Goal: Task Accomplishment & Management: Manage account settings

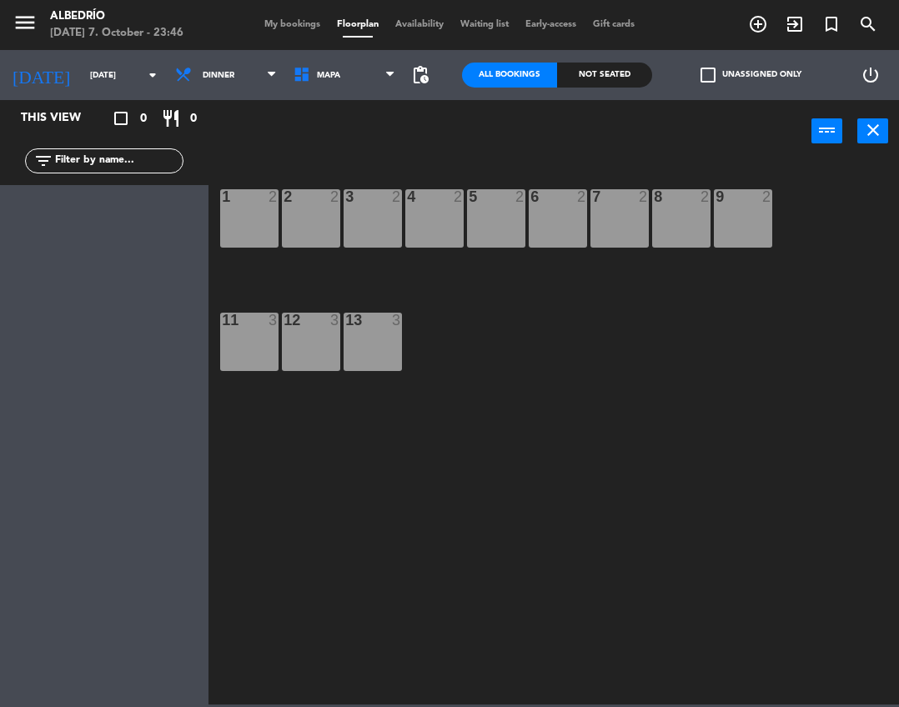
click at [274, 26] on span "My bookings" at bounding box center [292, 24] width 73 height 9
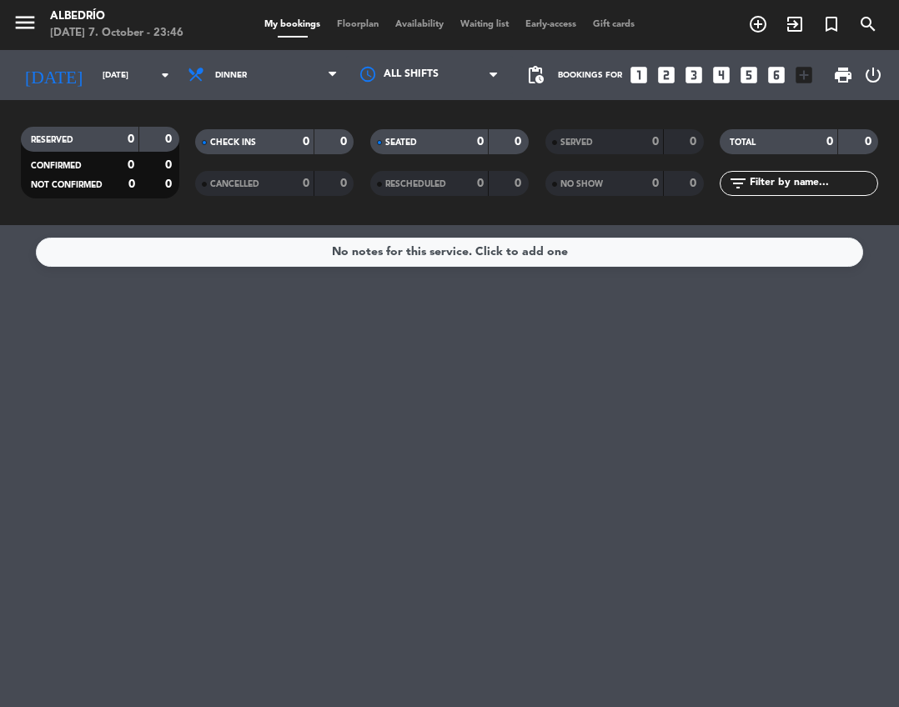
click at [348, 21] on span "Floorplan" at bounding box center [358, 24] width 58 height 9
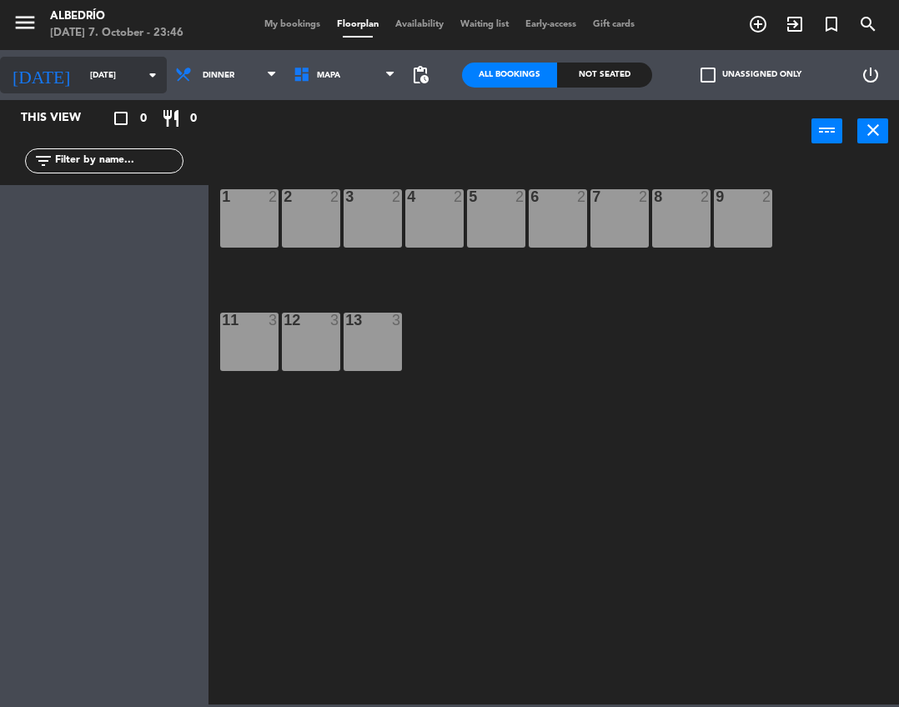
click at [82, 76] on input "[DATE]" at bounding box center [139, 76] width 114 height 26
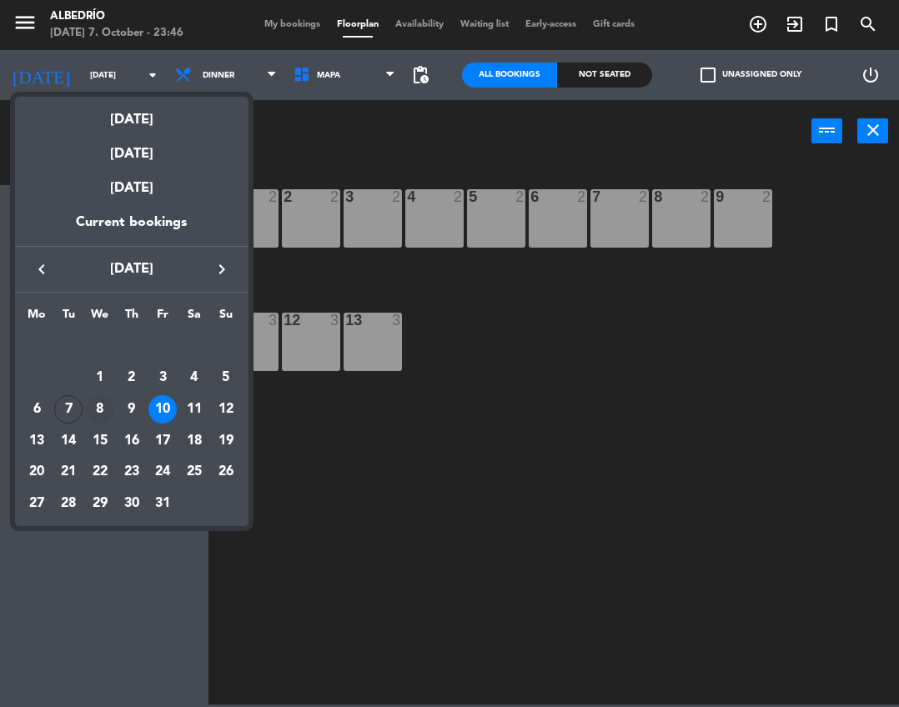
click at [88, 405] on div "8" at bounding box center [100, 409] width 28 height 28
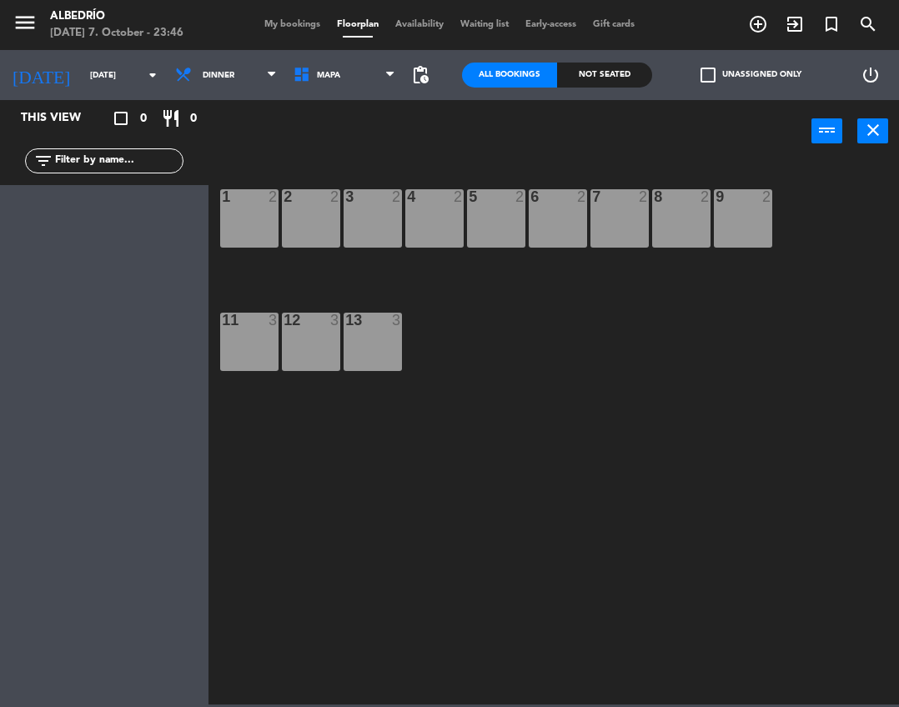
type input "[DATE]"
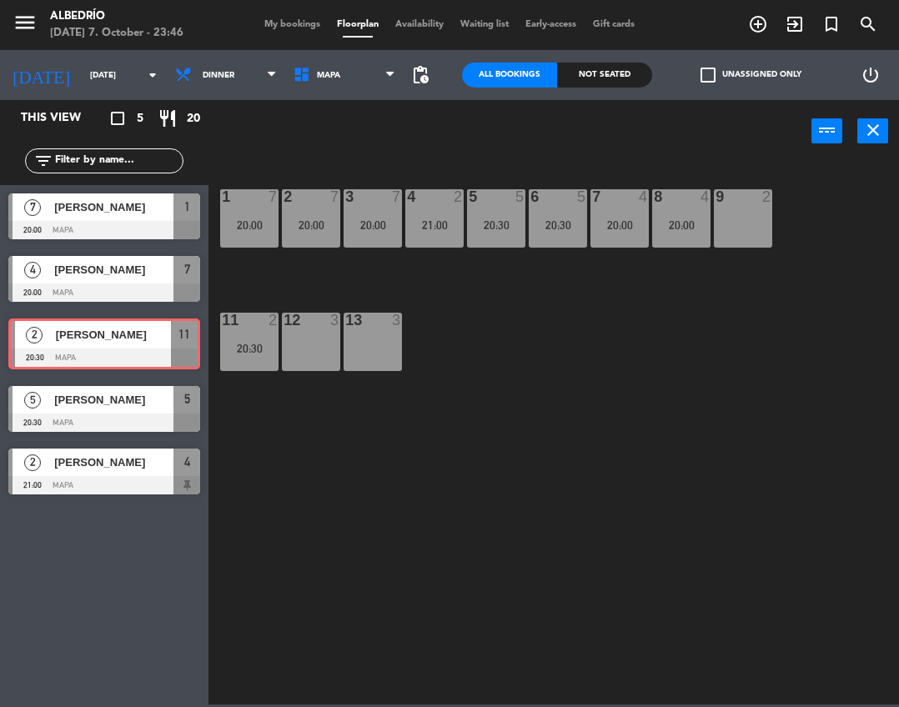
click at [117, 340] on div "2 Michel 20:30 Mapa 11 2 Michel 20:30 Mapa 11" at bounding box center [104, 344] width 208 height 68
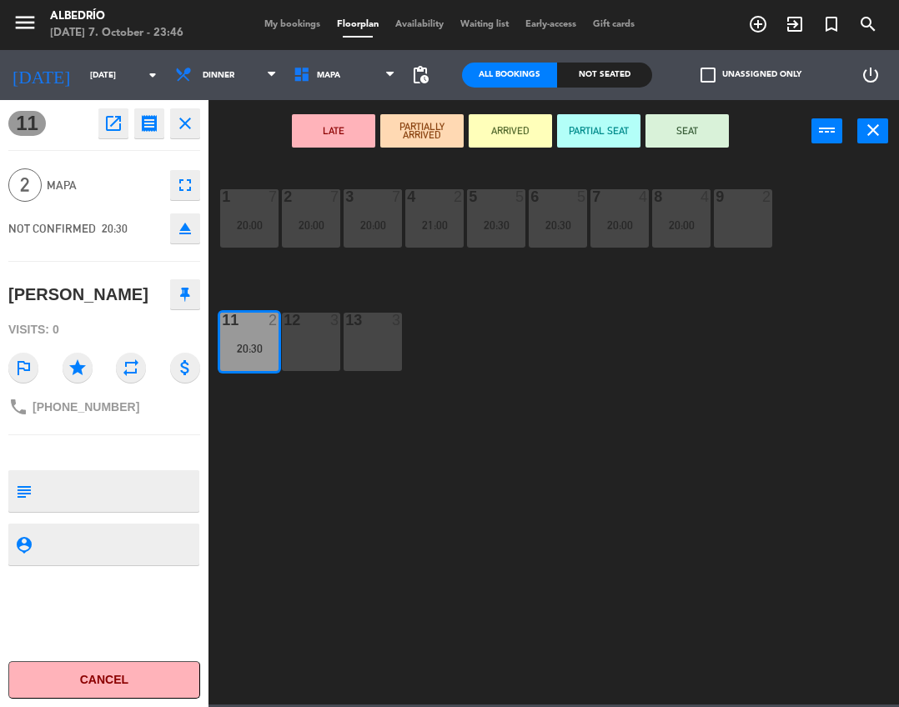
click at [289, 26] on span "My bookings" at bounding box center [292, 24] width 73 height 9
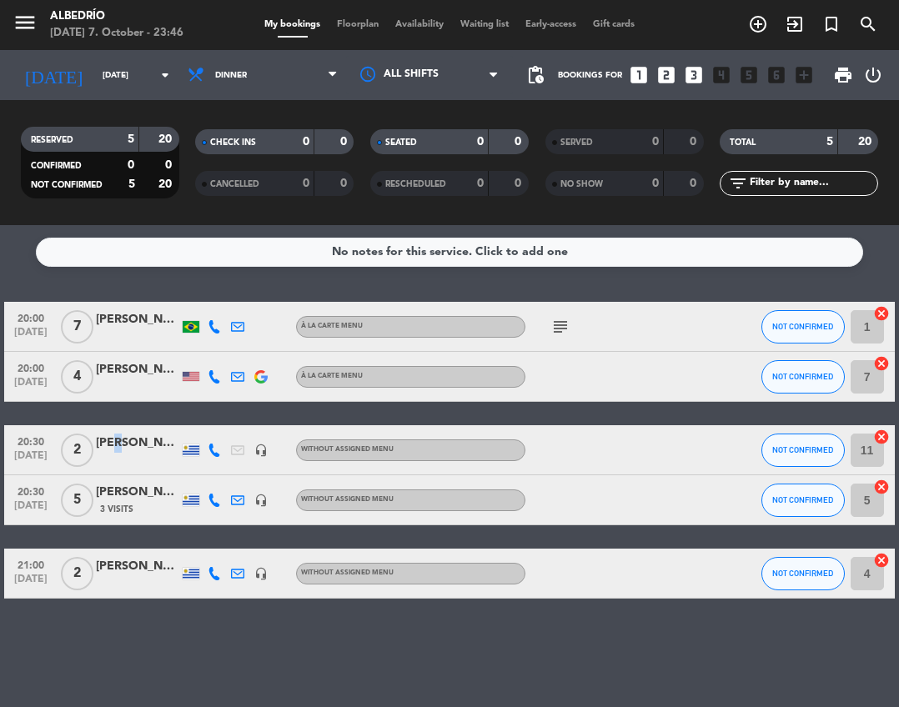
click at [112, 442] on div "[PERSON_NAME]" at bounding box center [137, 443] width 83 height 19
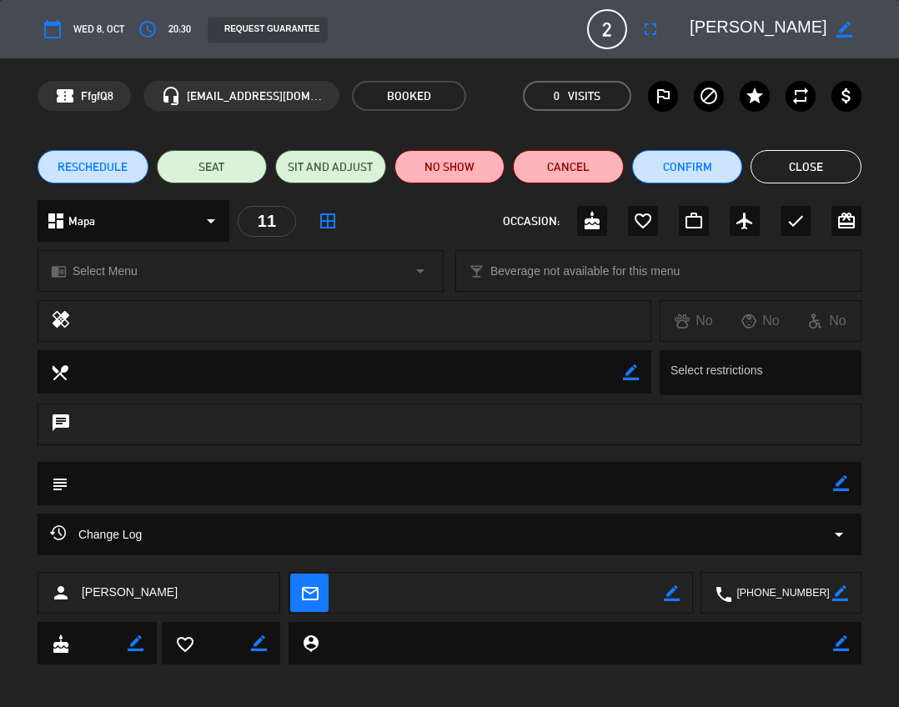
click at [669, 595] on icon "border_color" at bounding box center [672, 593] width 16 height 16
click at [635, 580] on textarea at bounding box center [501, 594] width 323 height 42
click at [515, 586] on textarea at bounding box center [501, 594] width 323 height 42
type textarea "[EMAIL_ADDRESS][DOMAIN_NAME]"
click at [676, 598] on icon at bounding box center [672, 593] width 16 height 16
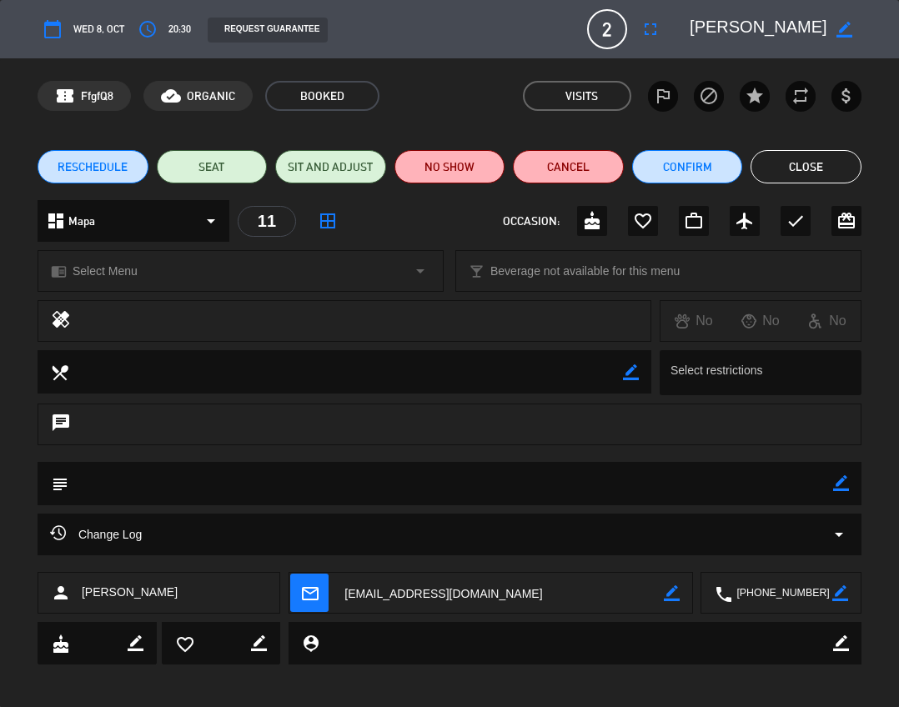
click at [306, 597] on icon "mail_outline" at bounding box center [309, 593] width 18 height 18
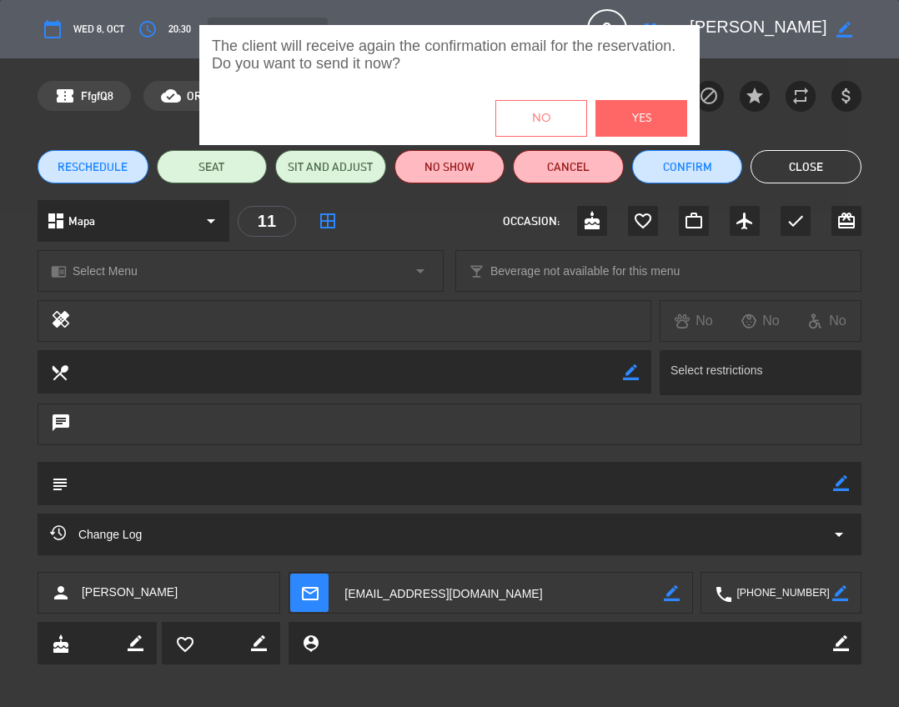
click at [652, 120] on button "Yes" at bounding box center [641, 118] width 92 height 37
